Goal: Communication & Community: Participate in discussion

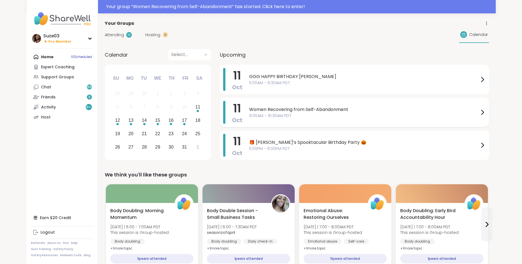
click at [441, 112] on span "Women Recovering from Self-Abandonment" at bounding box center [364, 109] width 230 height 7
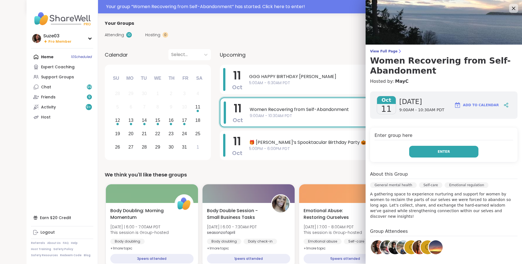
click at [447, 147] on button "Enter" at bounding box center [443, 152] width 69 height 12
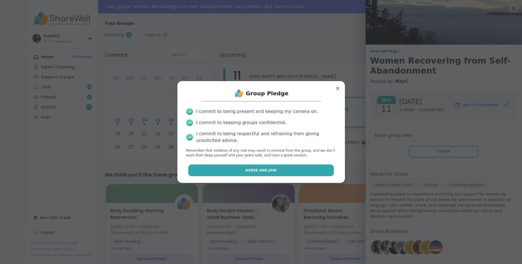
click at [316, 172] on button "Agree and Join" at bounding box center [260, 171] width 145 height 12
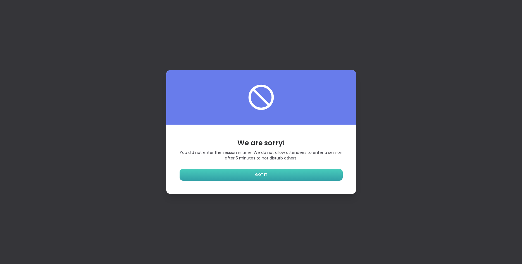
click at [298, 178] on link "GOT IT" at bounding box center [260, 175] width 163 height 12
